Goal: Information Seeking & Learning: Find specific fact

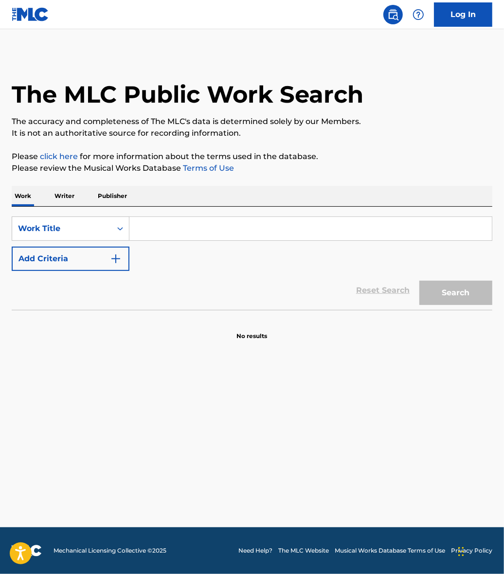
click at [477, 370] on main "The MLC Public Work Search The accuracy and completeness of The MLC's data is d…" at bounding box center [252, 278] width 504 height 498
click at [90, 57] on div "The MLC Public Work Search" at bounding box center [252, 88] width 480 height 71
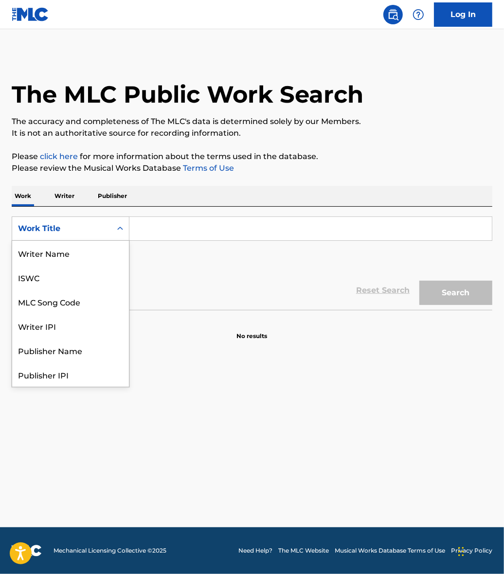
click at [112, 224] on div "Search Form" at bounding box center [120, 229] width 18 height 18
click at [87, 251] on div "Writer Name" at bounding box center [70, 253] width 117 height 24
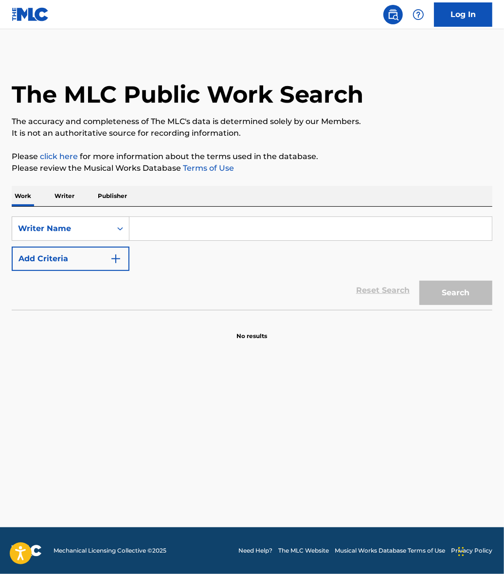
click at [171, 232] on input "Search Form" at bounding box center [310, 228] width 362 height 23
type input "e"
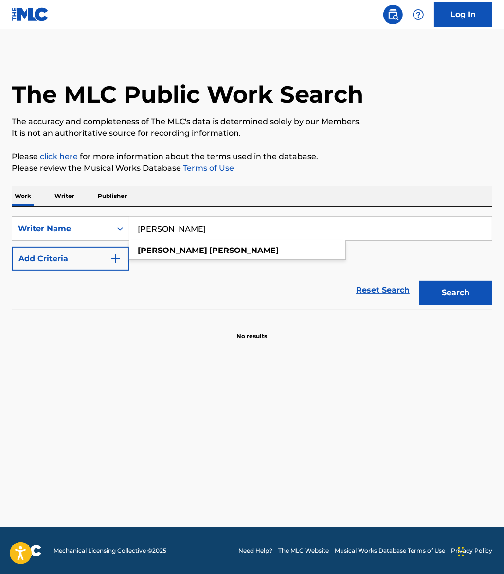
type input "Elvin Quiroz"
click at [419, 281] on button "Search" at bounding box center [455, 293] width 73 height 24
click at [458, 296] on button "Search" at bounding box center [455, 293] width 73 height 24
drag, startPoint x: 58, startPoint y: 208, endPoint x: 32, endPoint y: 207, distance: 26.8
click at [31, 206] on div "Work Writer Publisher SearchWithCriteria5a066a56-a532-4113-8043-18f024aa0472 Wr…" at bounding box center [252, 263] width 480 height 155
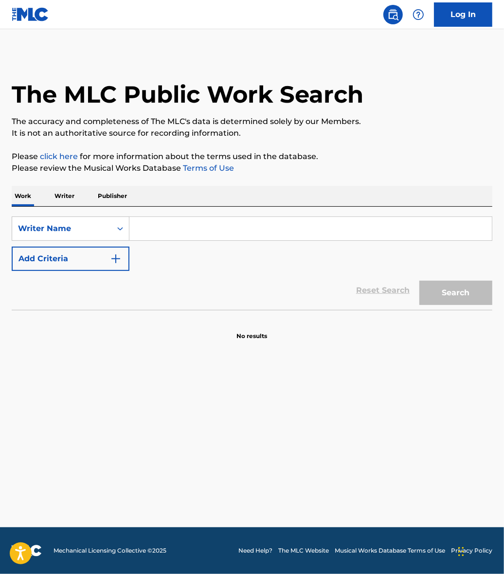
click at [208, 218] on input "Search Form" at bounding box center [310, 228] width 362 height 23
click at [169, 229] on input "Search Form" at bounding box center [310, 228] width 362 height 23
type input "d"
click at [120, 229] on icon "Search Form" at bounding box center [120, 228] width 6 height 3
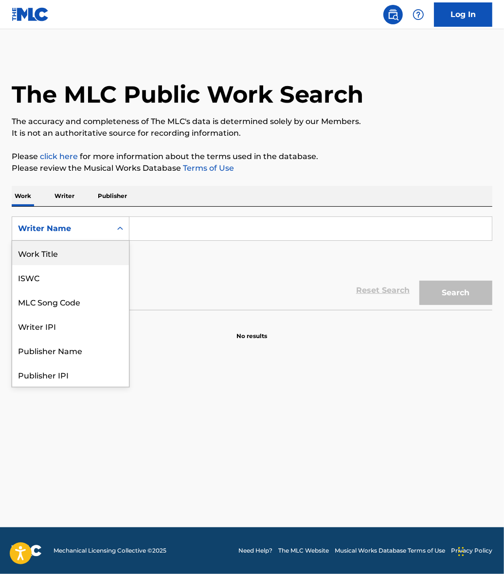
click at [79, 259] on div "Work Title" at bounding box center [70, 253] width 117 height 24
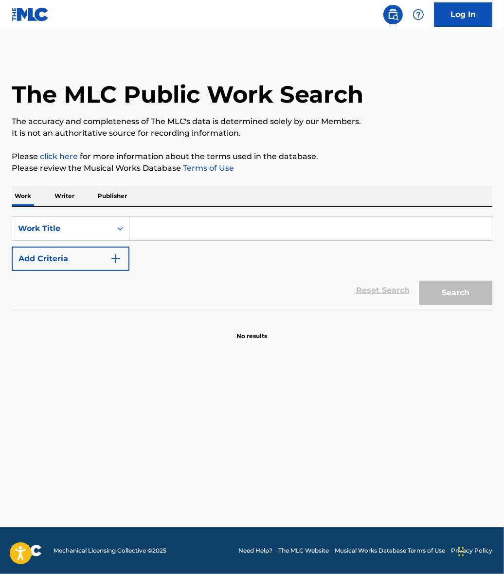
click at [161, 220] on input "Search Form" at bounding box center [310, 228] width 362 height 23
type input "del kilo"
click at [419, 281] on button "Search" at bounding box center [455, 293] width 73 height 24
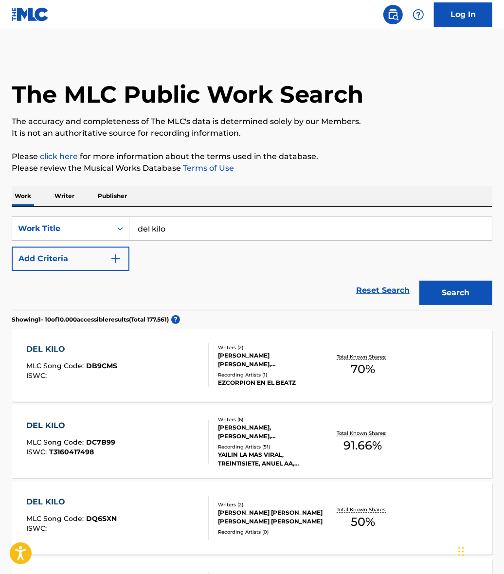
click at [389, 251] on div "SearchWithCriteria6e4bec32-2298-4301-8a3a-99f5a6875041 Work Title del kilo Add …" at bounding box center [252, 243] width 480 height 54
click at [50, 426] on div "DEL KILO" at bounding box center [70, 426] width 89 height 12
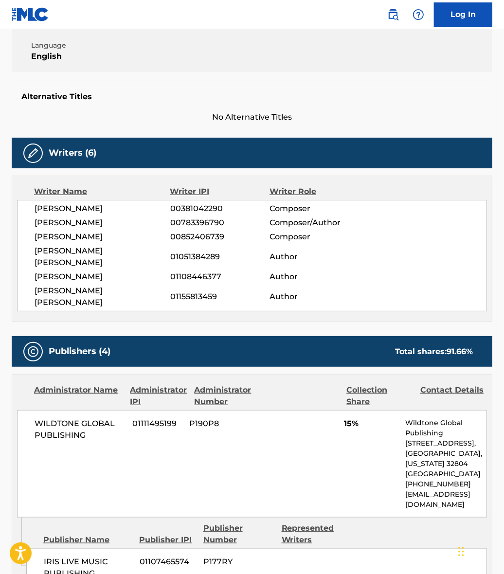
scroll to position [243, 0]
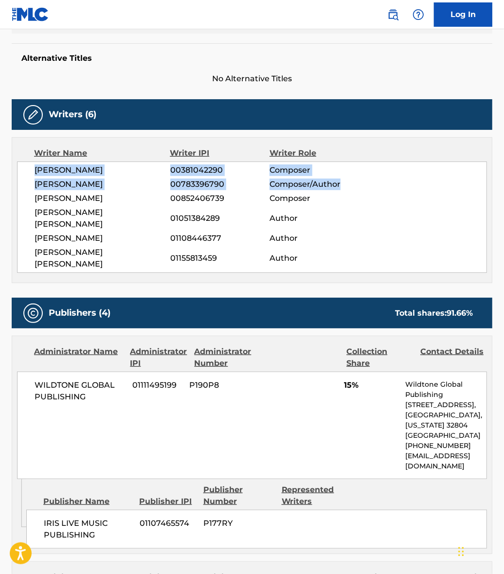
drag, startPoint x: 43, startPoint y: 168, endPoint x: 343, endPoint y: 180, distance: 300.3
click at [343, 180] on div "EMMANUEL GAZMEY SANTIAGO 00381042290 Composer ERVIN QUIROZ 00783396790 Composer…" at bounding box center [252, 216] width 470 height 111
copy div "EMMANUEL GAZMEY SANTIAGO 00381042290 Composer ERVIN QUIROZ 00783396790 Composer…"
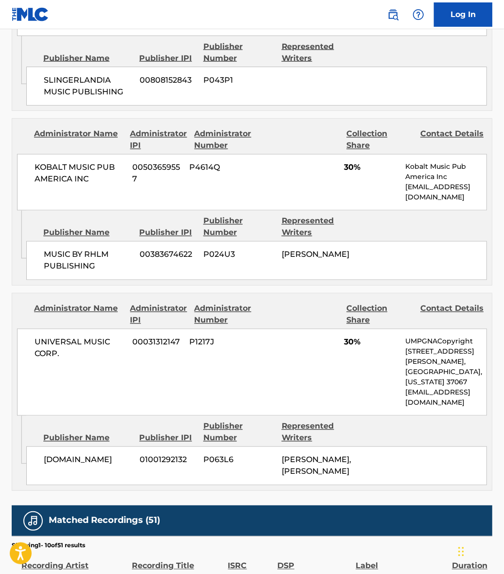
scroll to position [851, 0]
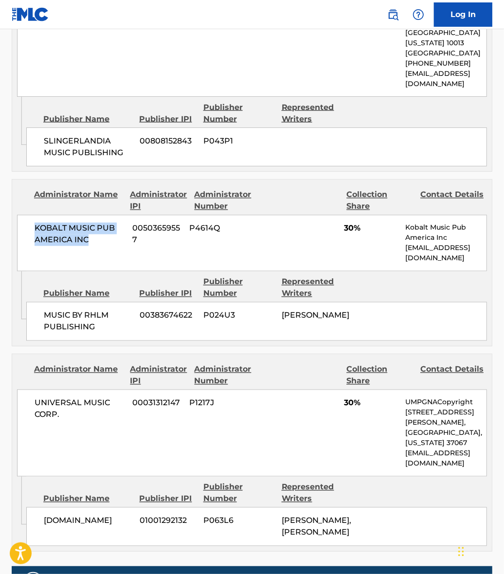
drag, startPoint x: 92, startPoint y: 212, endPoint x: 27, endPoint y: 198, distance: 67.0
click at [27, 215] on div "KOBALT MUSIC PUB AMERICA INC 00503659557 P4614Q 30% Kobalt Music Pub America In…" at bounding box center [252, 243] width 470 height 56
copy span "KOBALT MUSIC PUB AMERICA INC"
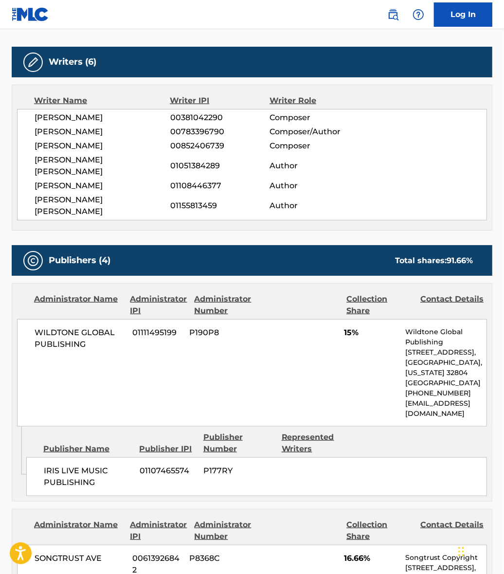
scroll to position [235, 0]
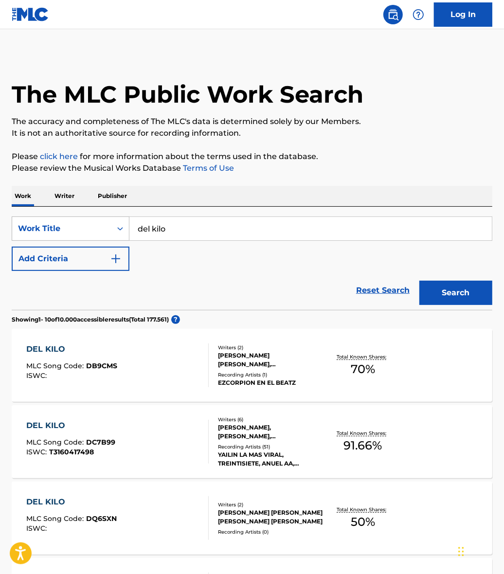
click at [112, 232] on div "Search Form" at bounding box center [120, 229] width 18 height 18
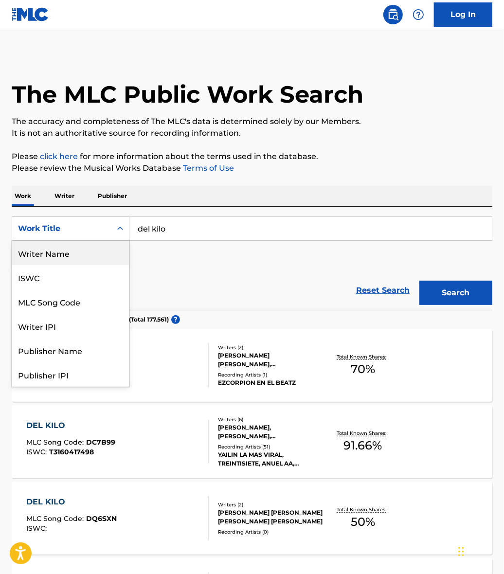
click at [83, 256] on div "Writer Name" at bounding box center [70, 253] width 117 height 24
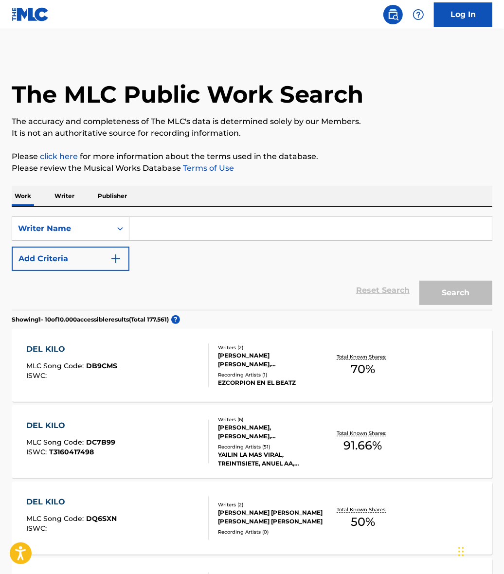
click at [171, 221] on input "Search Form" at bounding box center [310, 228] width 362 height 23
paste input "Stiven Mesa Londoño"
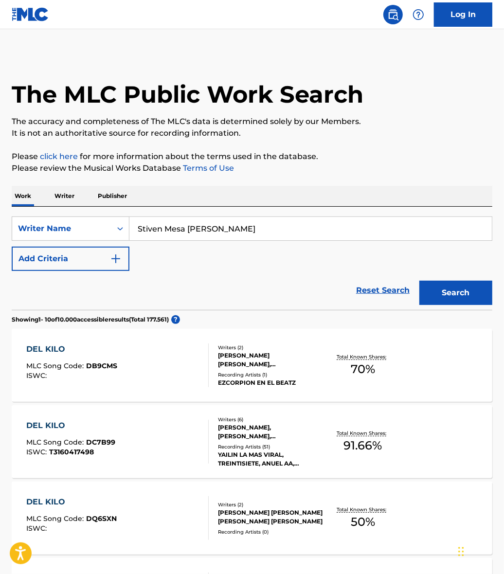
type input "Stiven Mesa Londoño"
drag, startPoint x: 441, startPoint y: 287, endPoint x: 441, endPoint y: 275, distance: 12.2
click at [441, 285] on button "Search" at bounding box center [455, 293] width 73 height 24
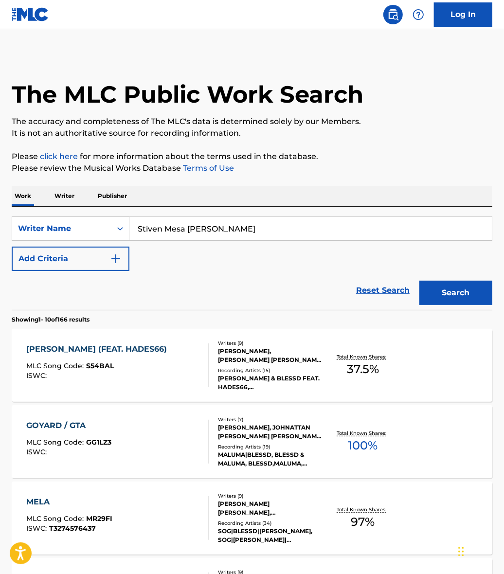
click at [55, 349] on div "SISAS NADA (FEAT. HADES66)" at bounding box center [98, 349] width 145 height 12
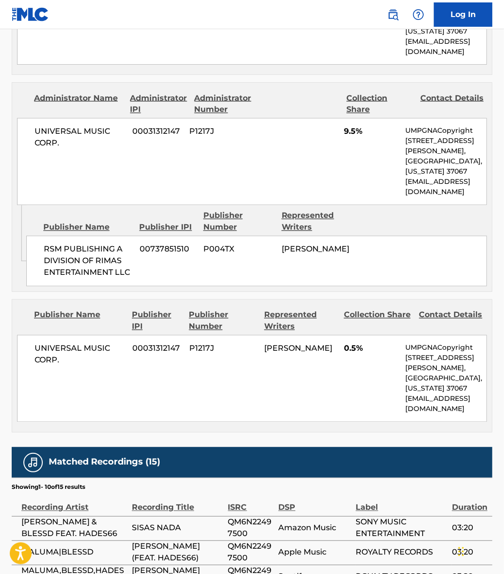
scroll to position [1033, 0]
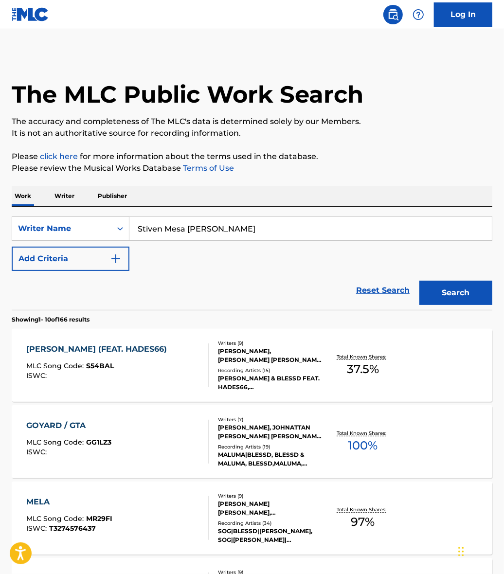
click at [61, 416] on div "GOYARD / GTA MLC Song Code : GG1LZ3 ISWC : Writers ( 7 ) ANDRES GAVILLAN, JOHNA…" at bounding box center [252, 441] width 480 height 73
